Goal: Complete application form

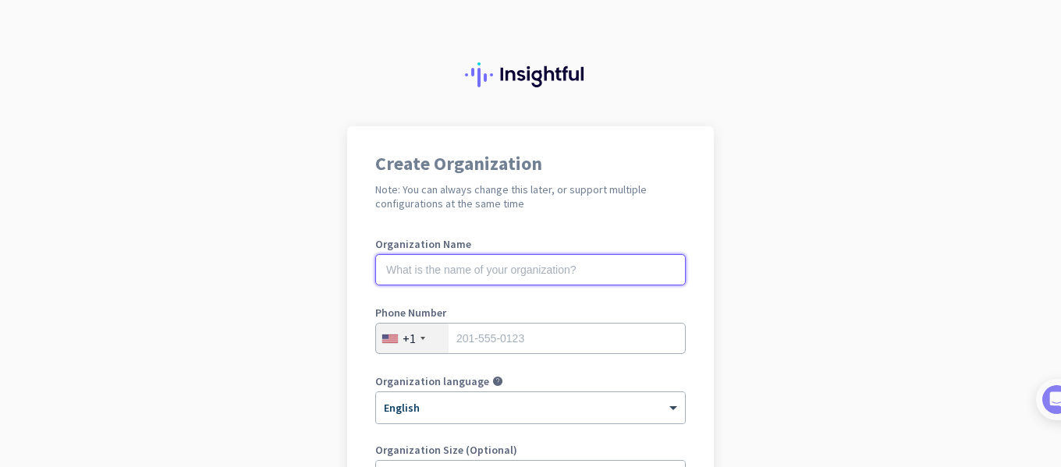
click at [515, 281] on input "text" at bounding box center [530, 269] width 310 height 31
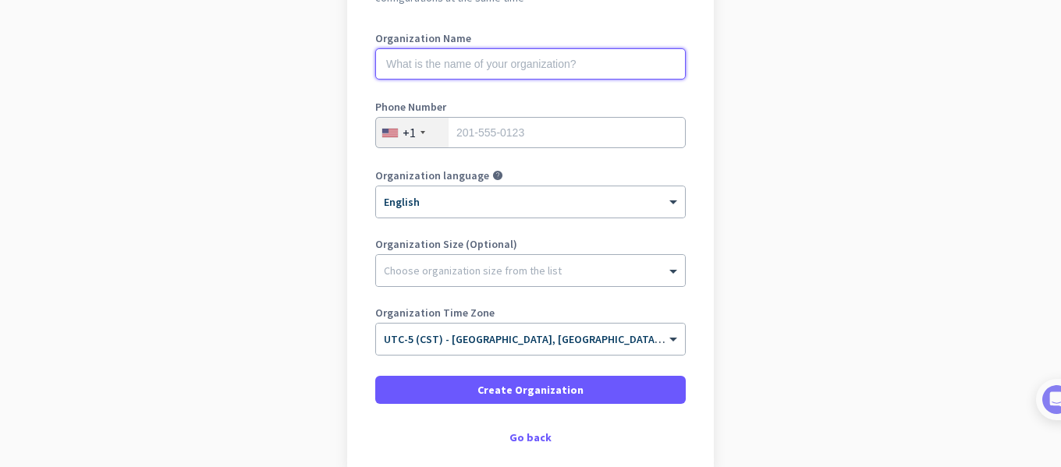
scroll to position [234, 0]
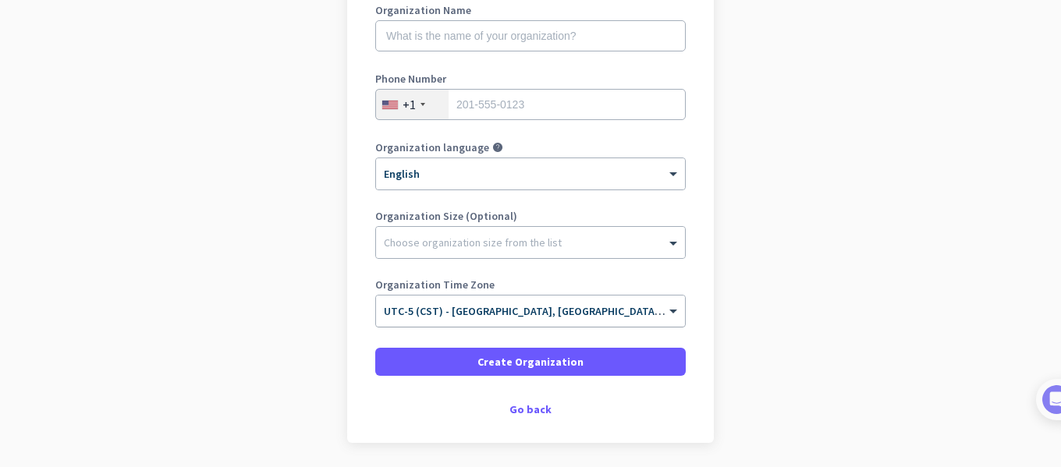
click at [587, 307] on input "text" at bounding box center [515, 306] width 262 height 12
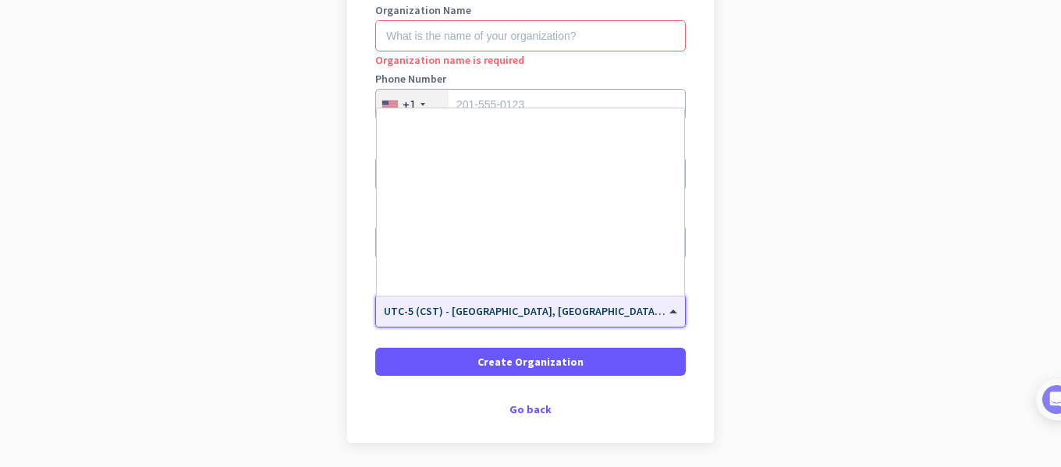
scroll to position [798, 0]
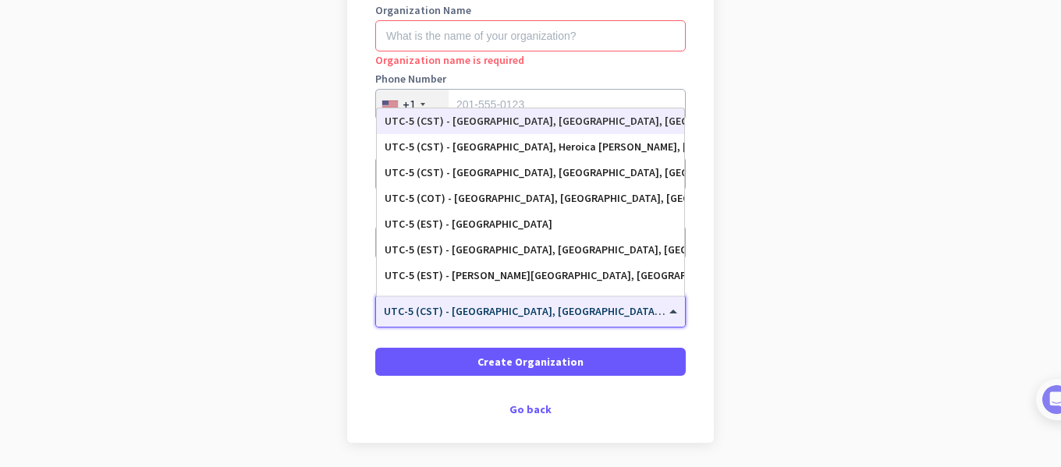
click at [565, 122] on div "UTC-5 (CST) - [GEOGRAPHIC_DATA], [GEOGRAPHIC_DATA], [GEOGRAPHIC_DATA], [GEOGRAP…" at bounding box center [530, 121] width 292 height 13
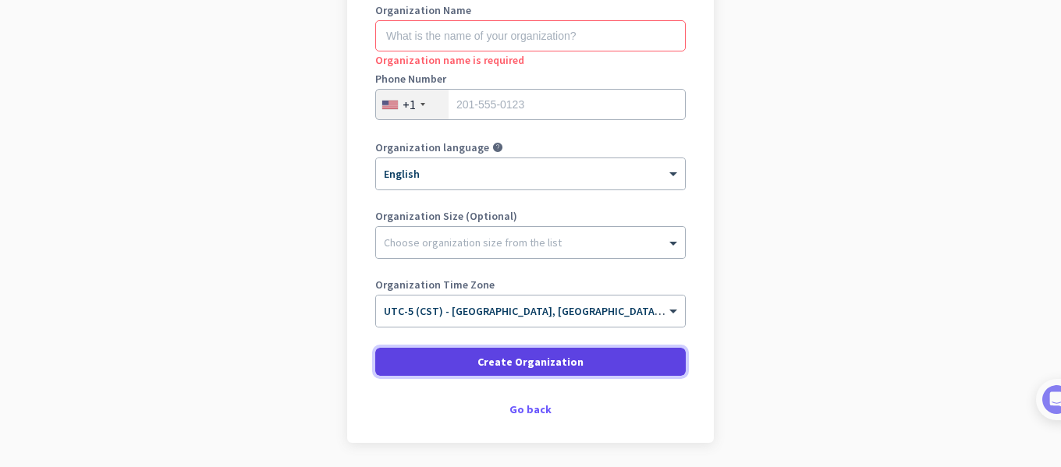
click at [573, 357] on span at bounding box center [530, 361] width 310 height 37
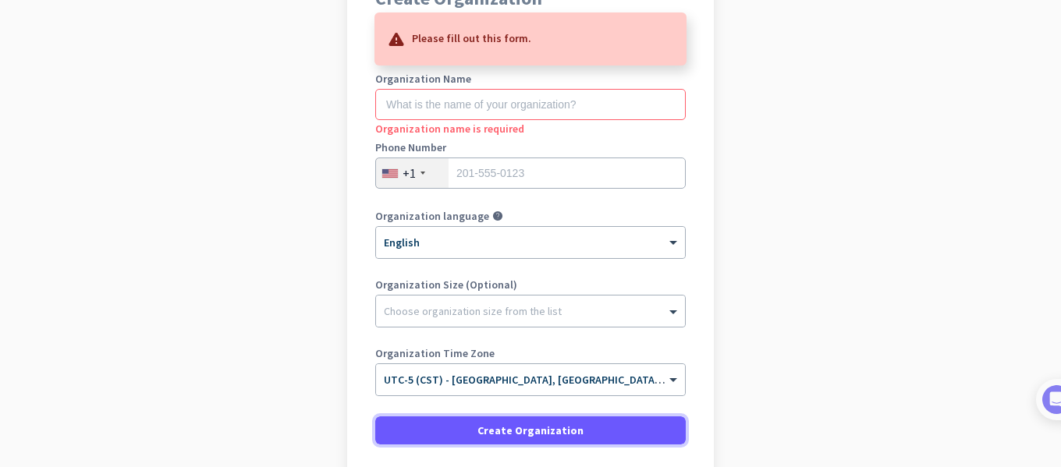
scroll to position [78, 0]
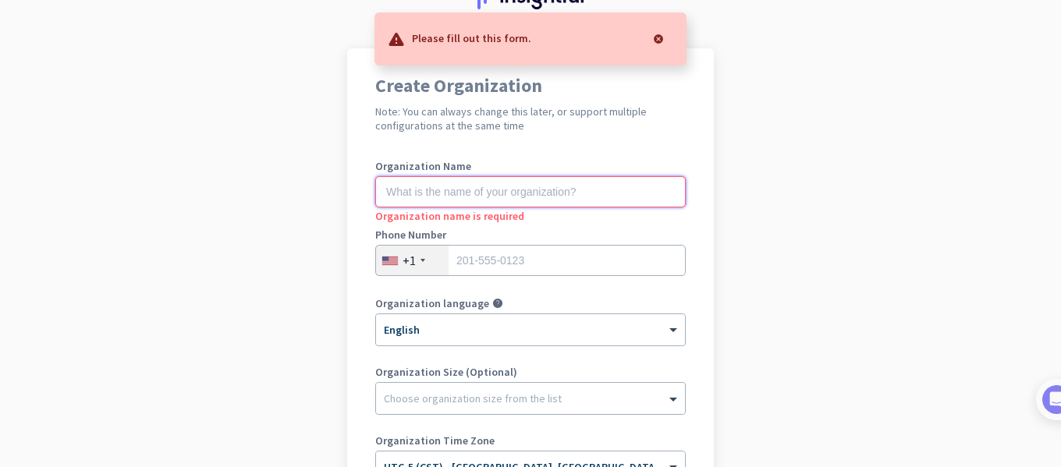
drag, startPoint x: 515, startPoint y: 197, endPoint x: 573, endPoint y: 179, distance: 61.2
click at [516, 197] on input "text" at bounding box center [530, 191] width 310 height 31
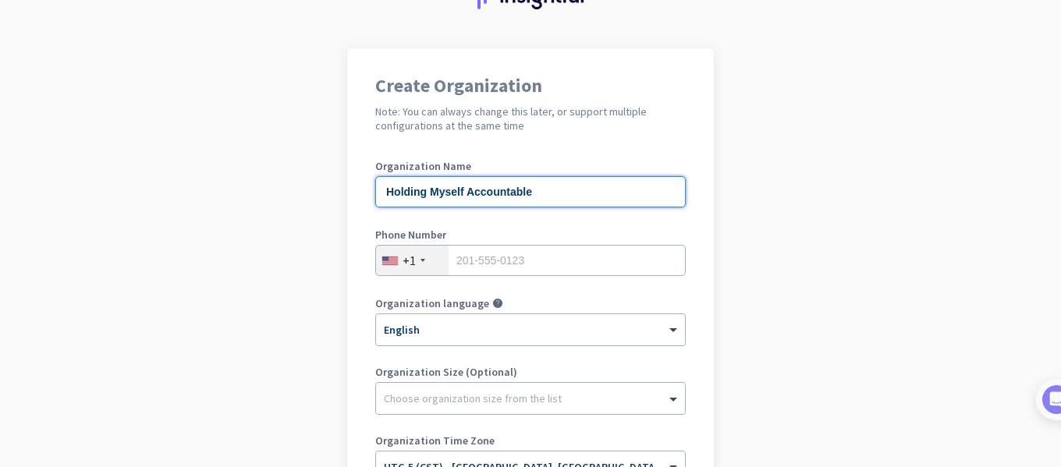
type input "Holding Myself Accountable"
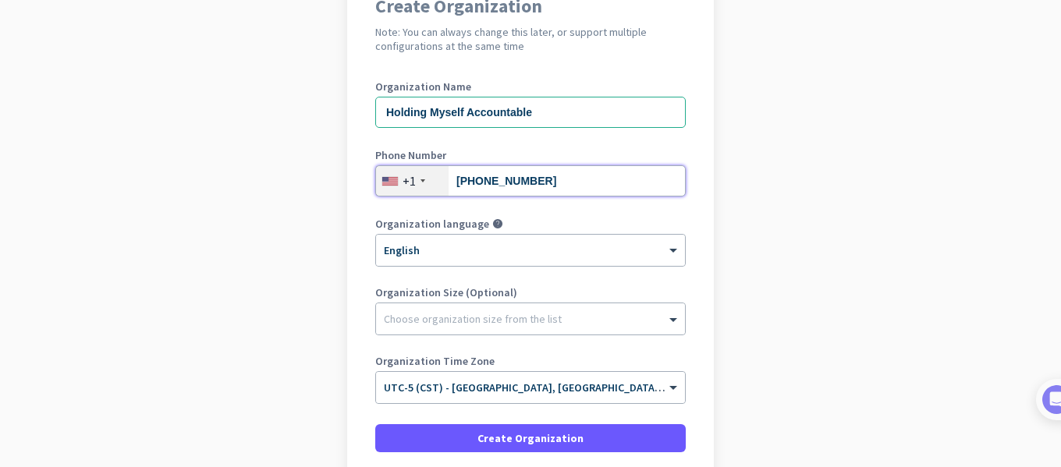
scroll to position [234, 0]
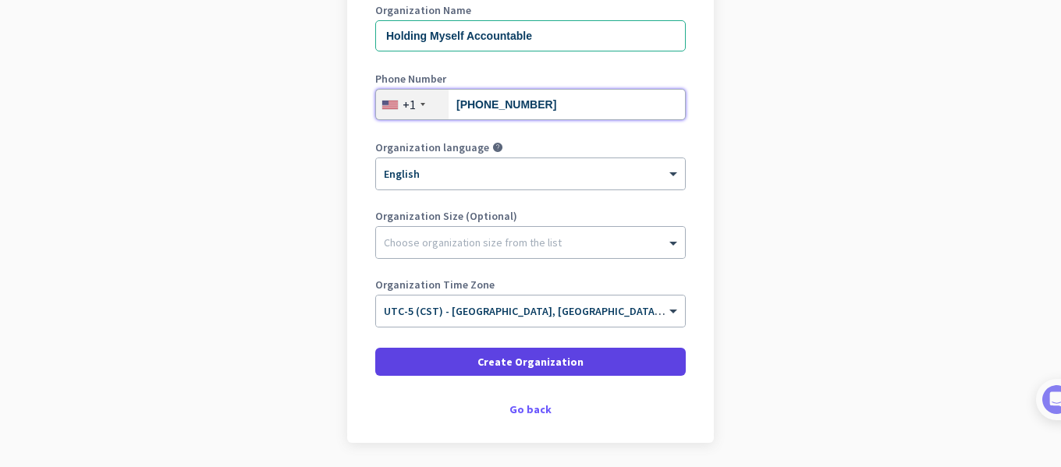
type input "608-658-2098"
click at [556, 363] on span "Create Organization" at bounding box center [530, 362] width 106 height 16
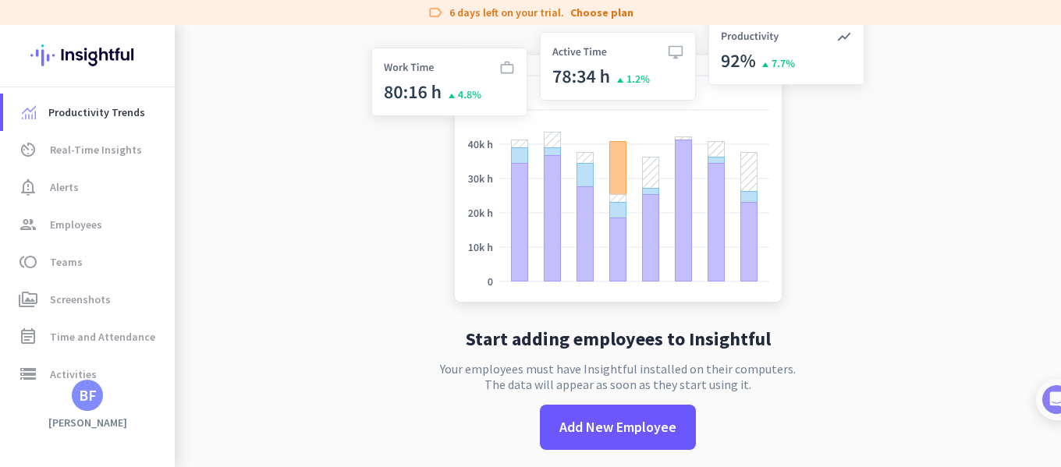
scroll to position [26, 0]
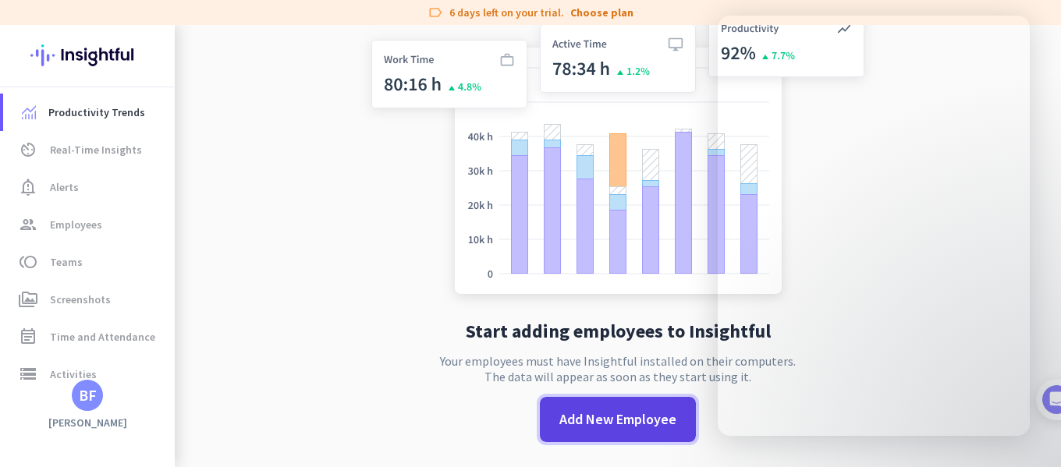
click at [635, 423] on span "Add New Employee" at bounding box center [617, 419] width 117 height 20
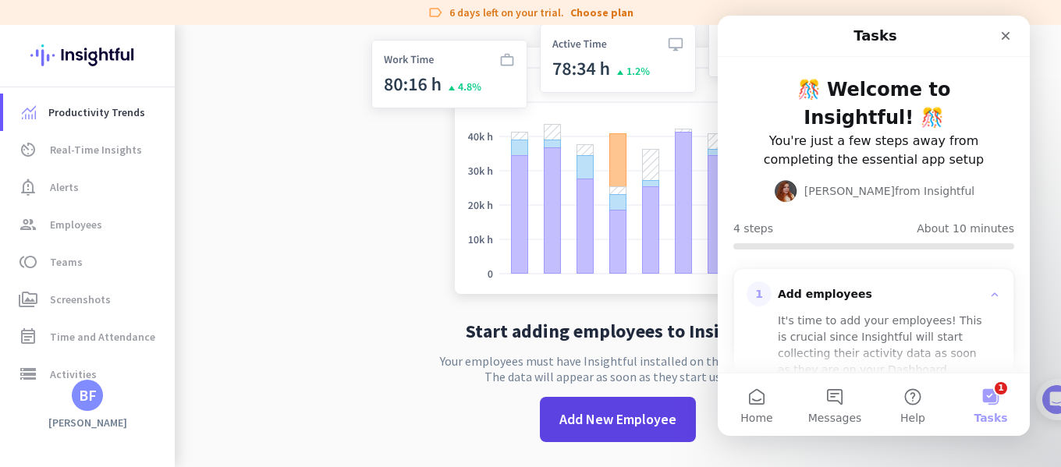
scroll to position [0, 0]
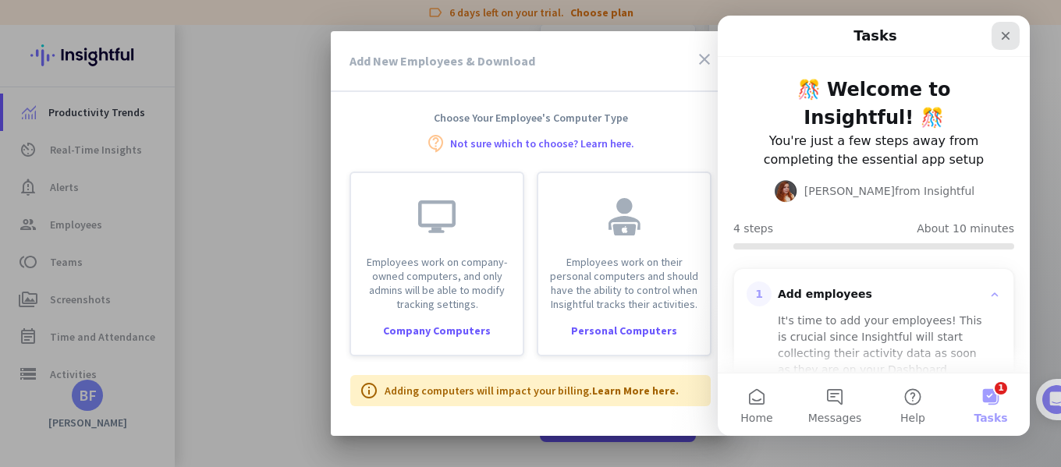
click at [1001, 40] on icon "Close" at bounding box center [1005, 36] width 12 height 12
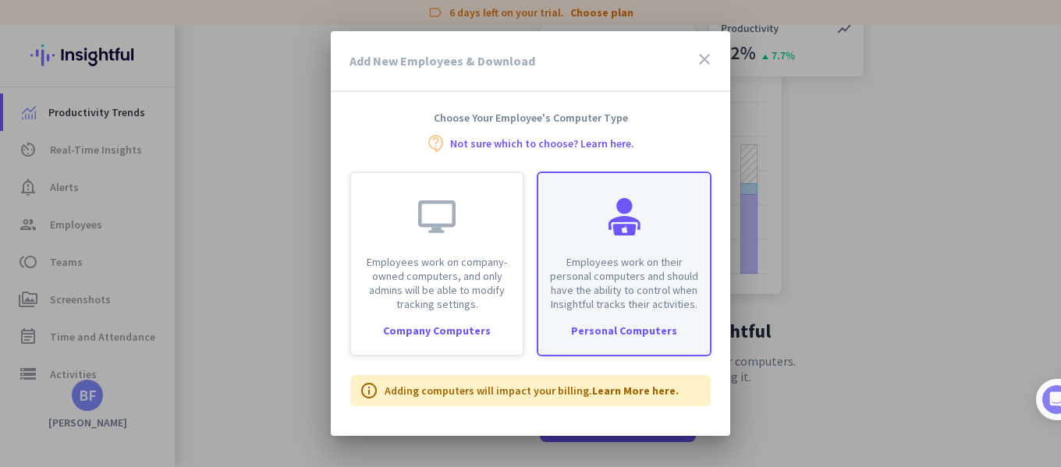
click at [599, 237] on div "Employees work on their personal computers and should have the ability to contr…" at bounding box center [624, 242] width 172 height 138
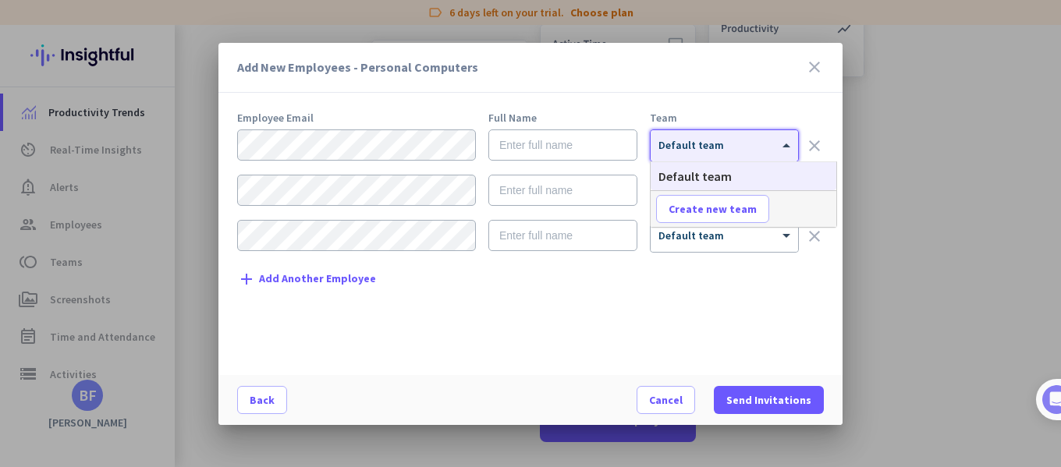
click at [684, 147] on div at bounding box center [723, 140] width 147 height 13
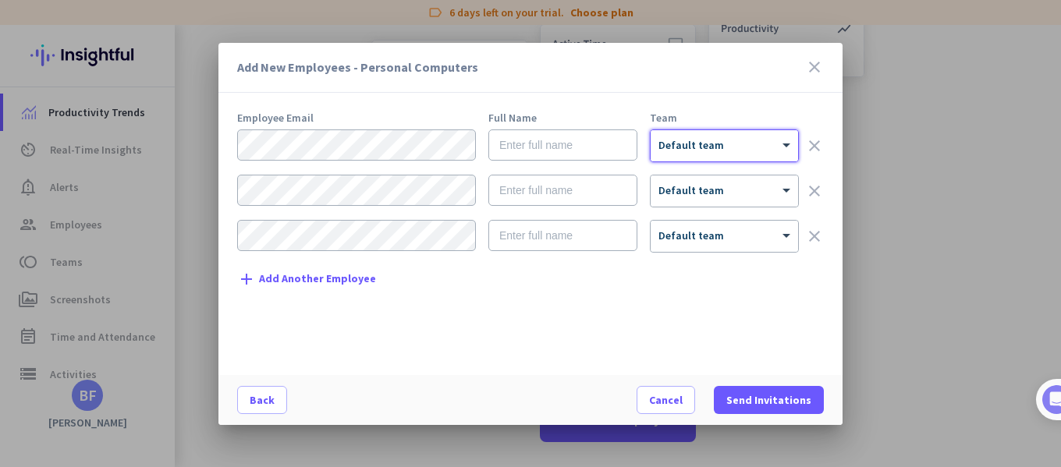
click at [685, 149] on span "Default team" at bounding box center [691, 145] width 66 height 14
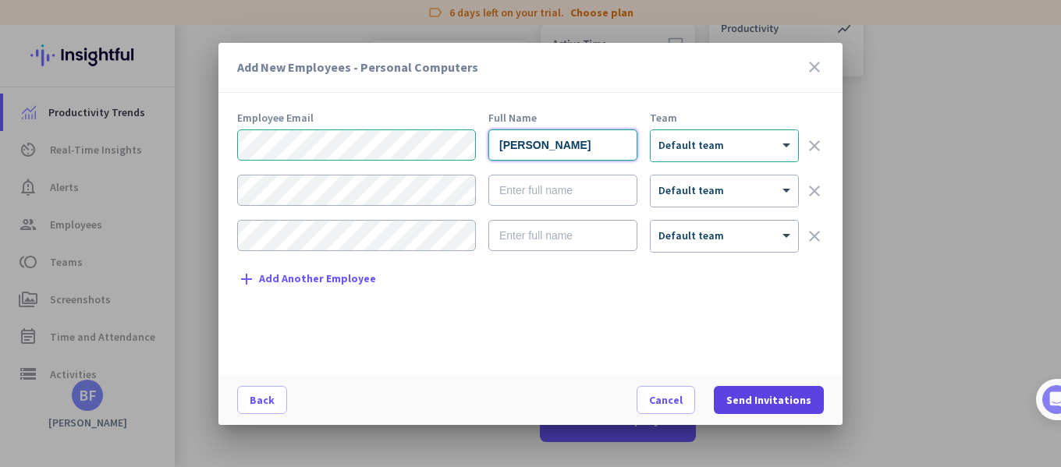
type input "Brad Foster"
click at [772, 404] on span "Send Invitations" at bounding box center [768, 400] width 85 height 16
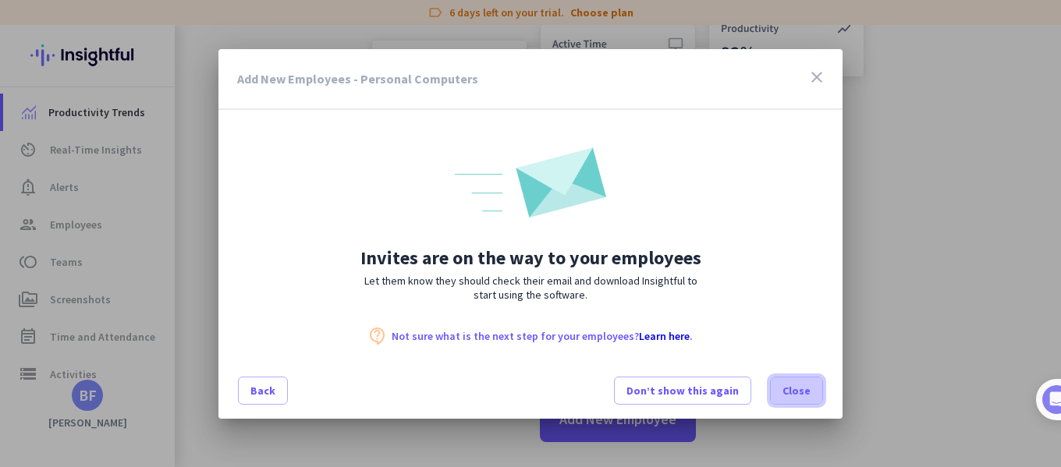
click at [783, 391] on span at bounding box center [795, 390] width 51 height 37
